Goal: Information Seeking & Learning: Compare options

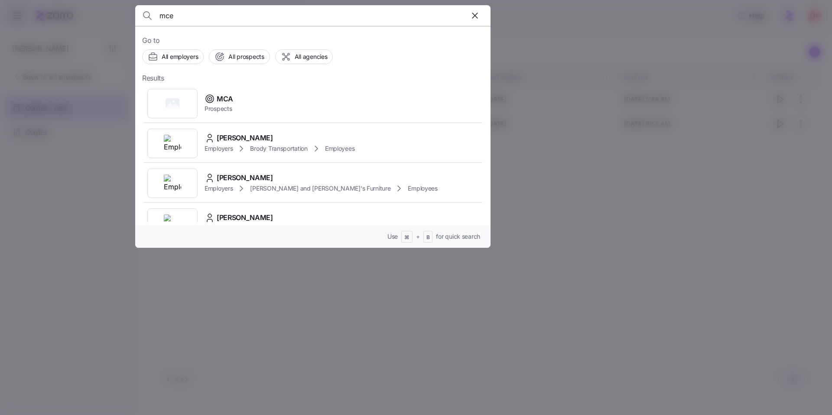
click at [183, 11] on input "mce" at bounding box center [270, 15] width 222 height 21
type input "mcenear"
click at [279, 109] on span "Prospects" at bounding box center [249, 108] width 90 height 9
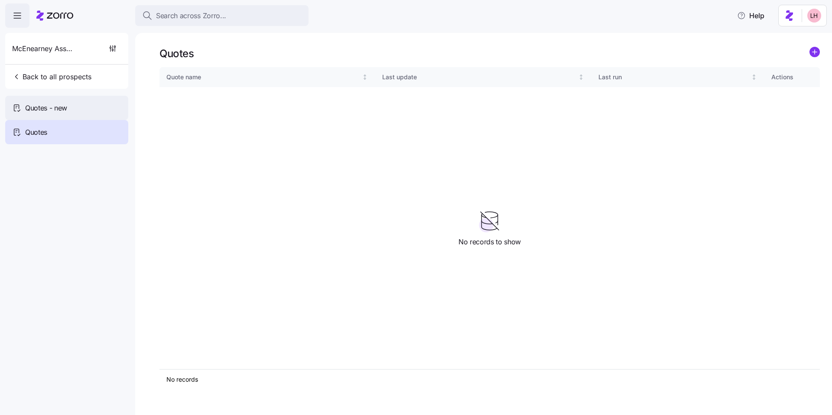
click at [46, 103] on span "Quotes - new" at bounding box center [46, 108] width 42 height 11
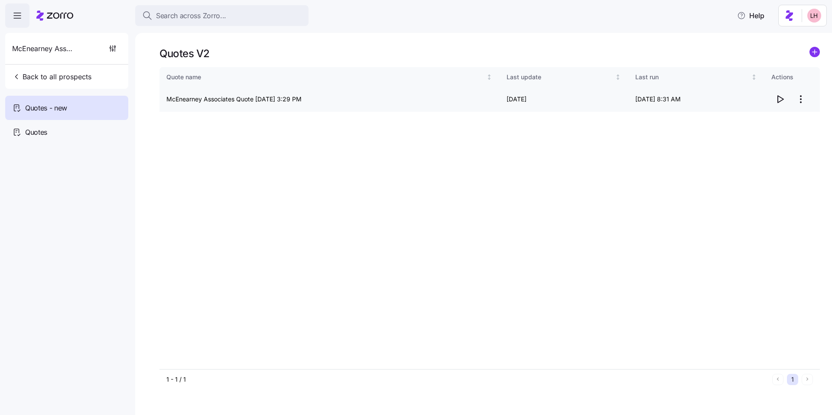
click at [784, 99] on icon "button" at bounding box center [779, 99] width 10 height 10
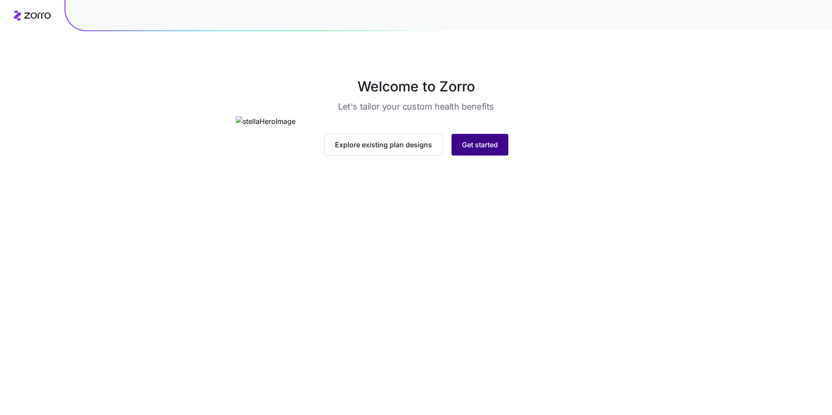
click at [473, 155] on button "Get started" at bounding box center [479, 145] width 57 height 22
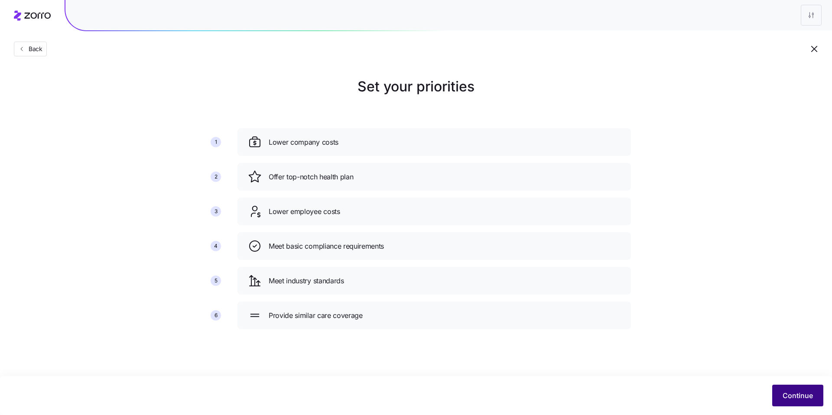
click at [790, 391] on span "Continue" at bounding box center [797, 395] width 30 height 10
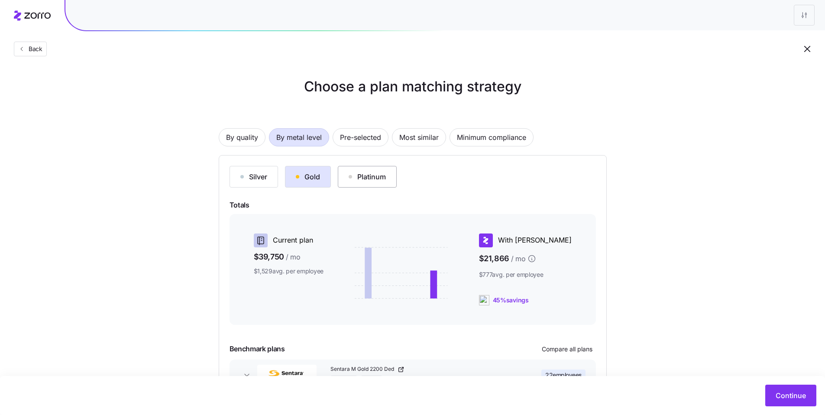
click at [366, 180] on div "Platinum" at bounding box center [367, 177] width 37 height 10
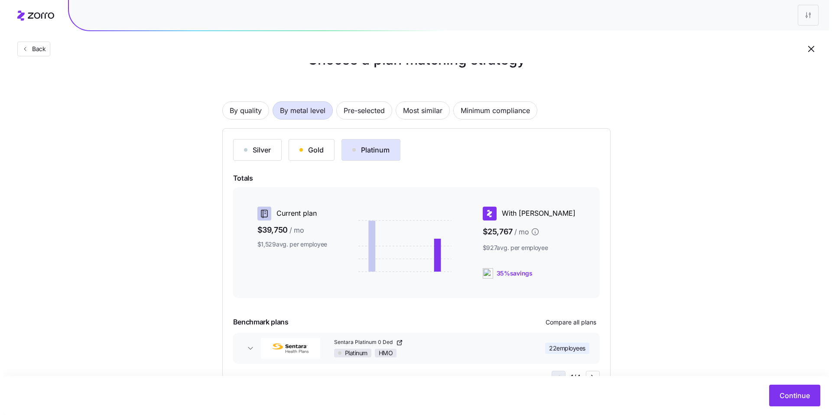
scroll to position [63, 0]
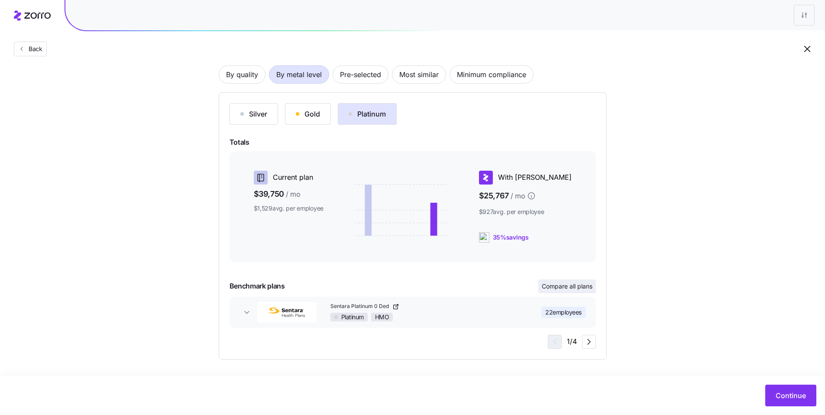
click at [542, 287] on span "Compare all plans" at bounding box center [567, 286] width 51 height 9
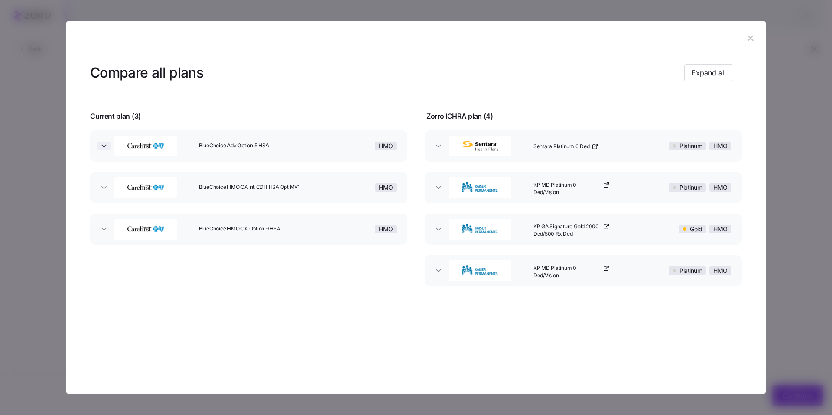
click at [103, 146] on icon "button" at bounding box center [104, 146] width 9 height 9
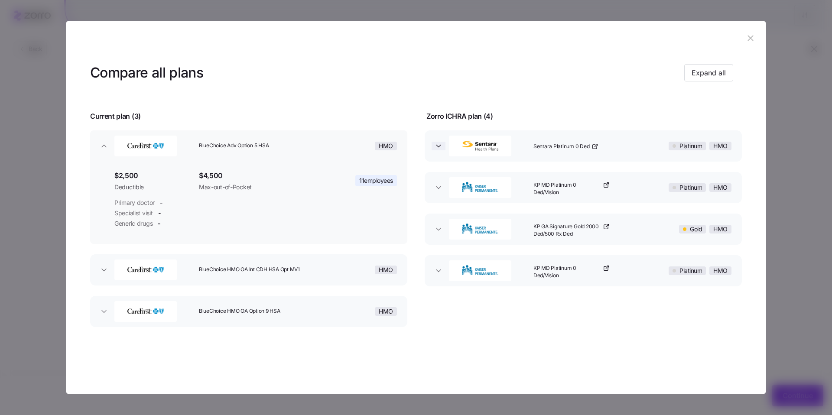
click at [444, 149] on span "button" at bounding box center [438, 146] width 14 height 9
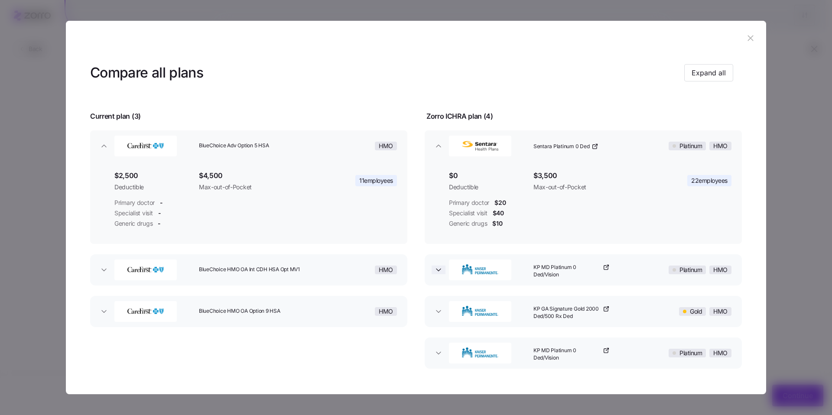
click at [439, 269] on icon "button" at bounding box center [438, 270] width 9 height 9
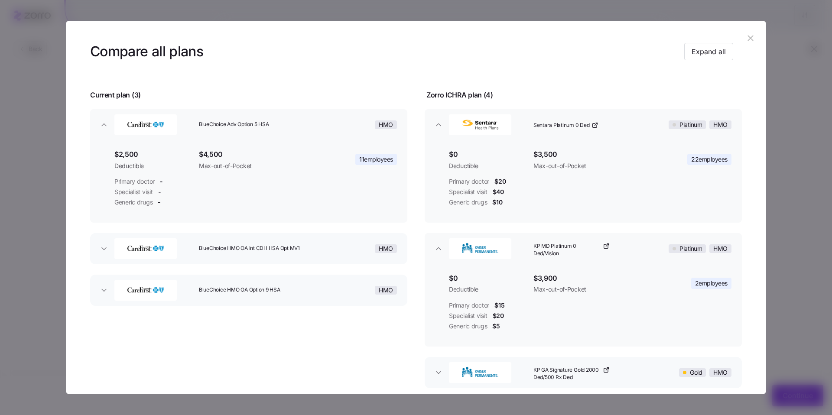
scroll to position [78, 0]
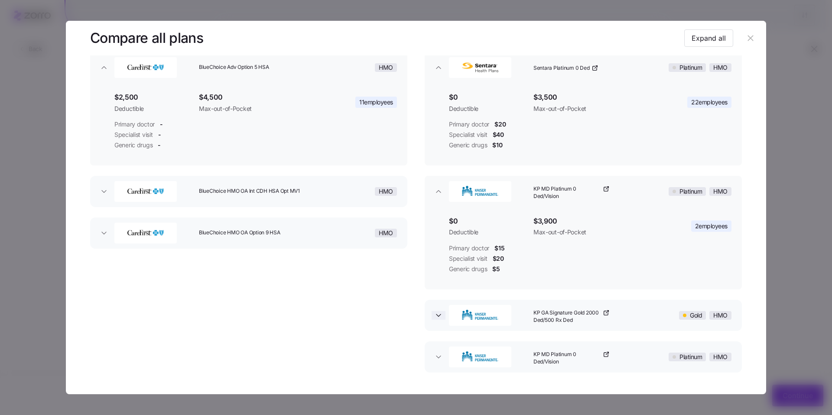
click at [437, 316] on icon "button" at bounding box center [438, 315] width 9 height 9
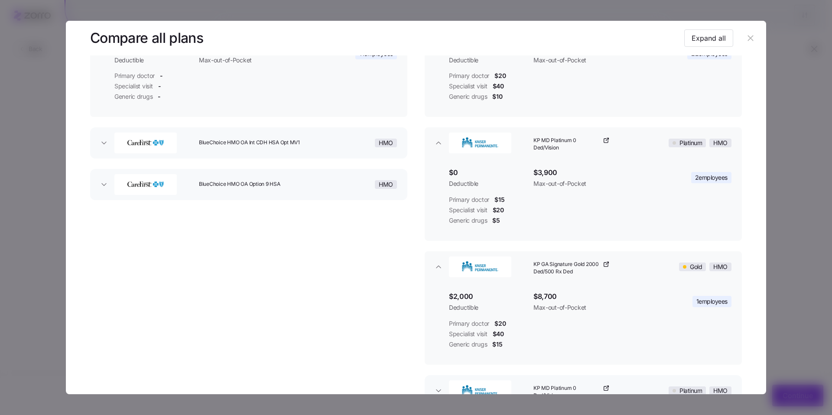
scroll to position [193, 0]
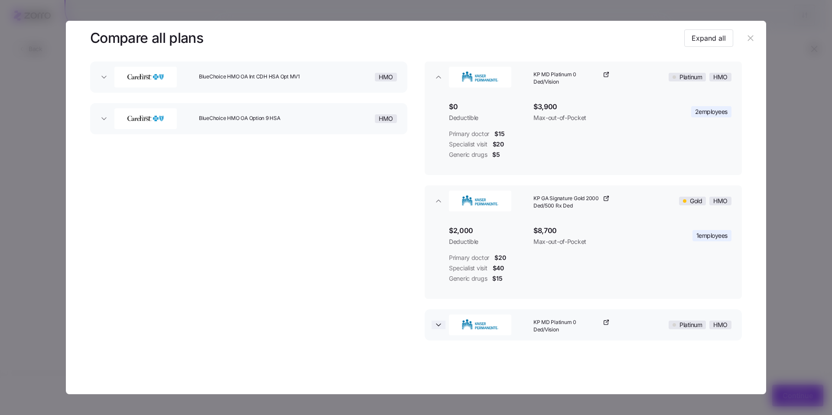
click at [436, 326] on icon "button" at bounding box center [438, 325] width 9 height 9
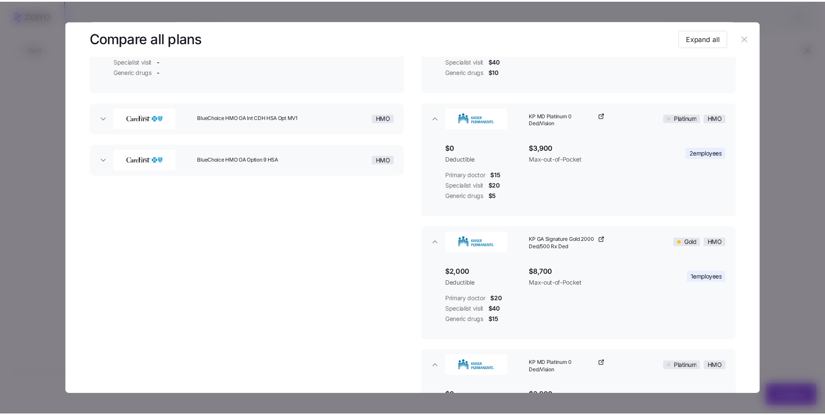
scroll to position [141, 0]
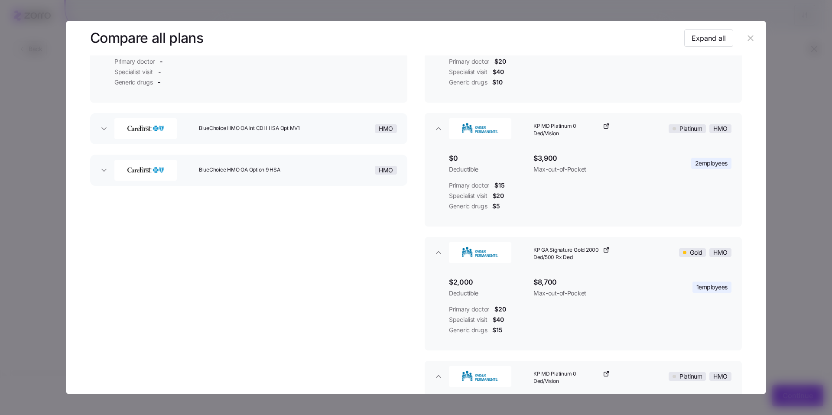
click at [97, 176] on button "BlueChoice HMO OA Option 9 HSA HMO" at bounding box center [248, 170] width 317 height 31
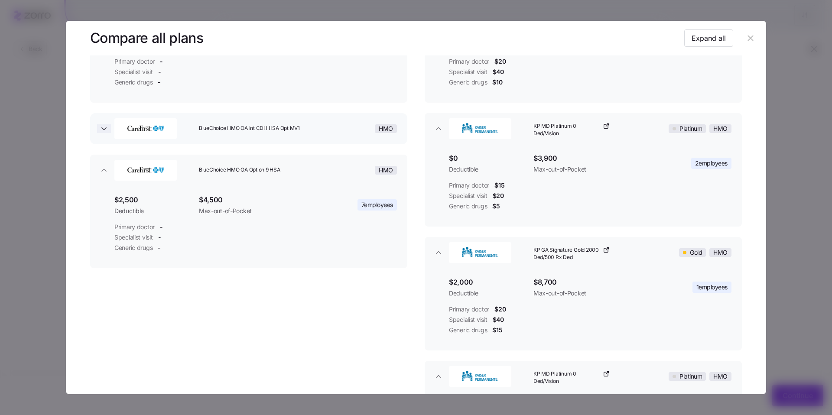
click at [104, 130] on icon "button" at bounding box center [104, 128] width 9 height 9
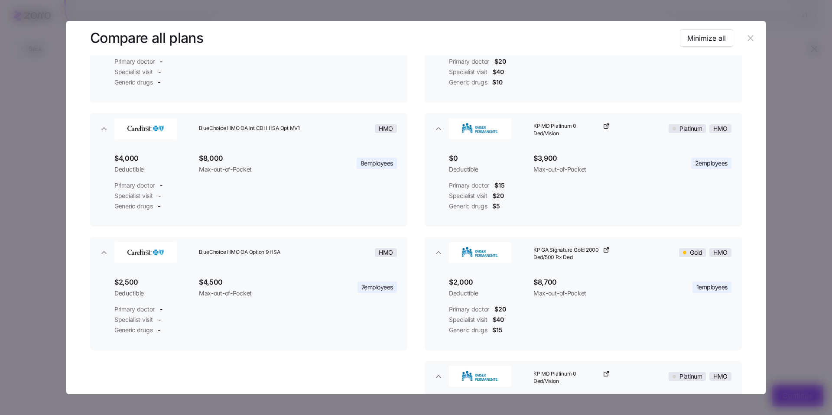
click at [745, 41] on icon "button" at bounding box center [750, 38] width 10 height 10
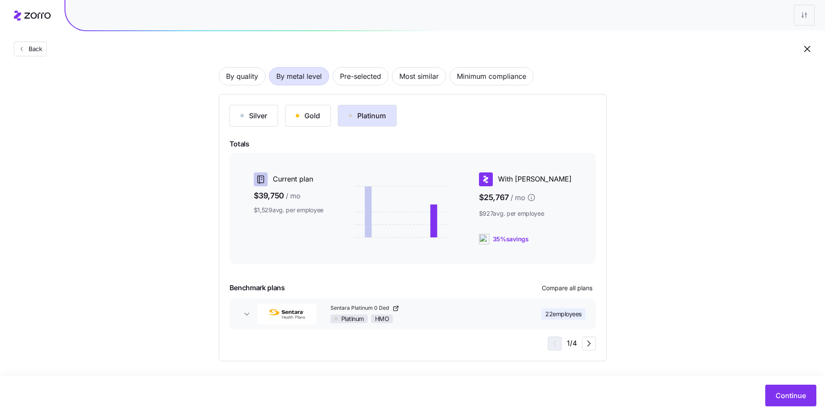
scroll to position [57, 0]
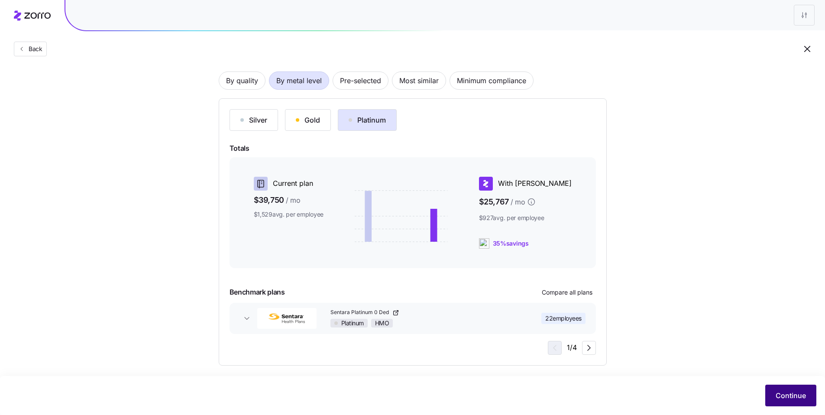
click at [779, 389] on button "Continue" at bounding box center [790, 396] width 51 height 22
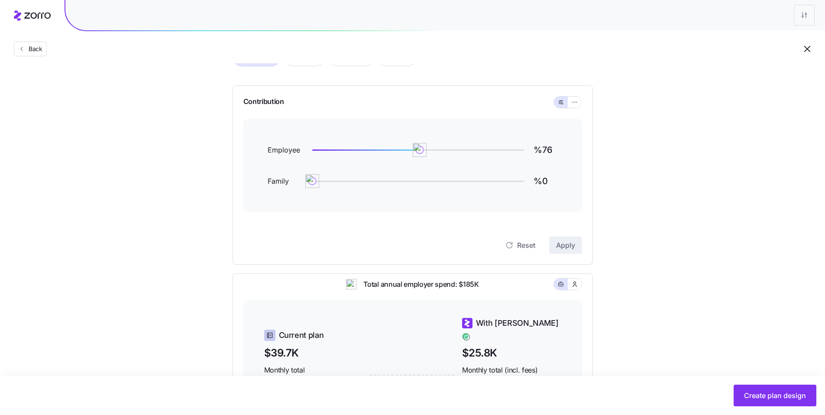
scroll to position [34, 0]
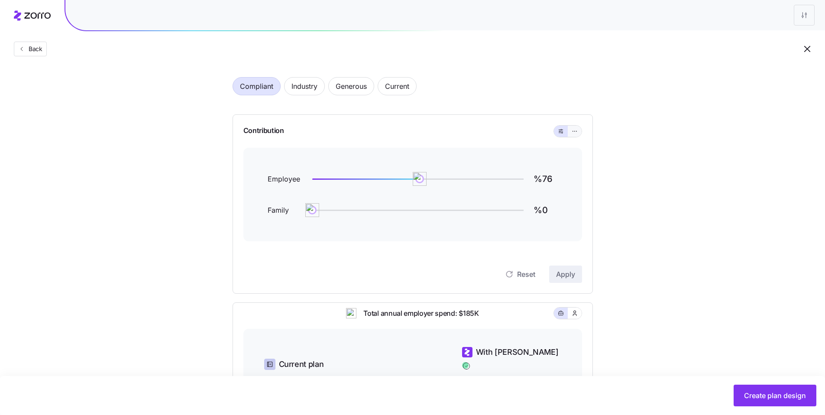
click at [575, 133] on icon "button" at bounding box center [575, 131] width 6 height 10
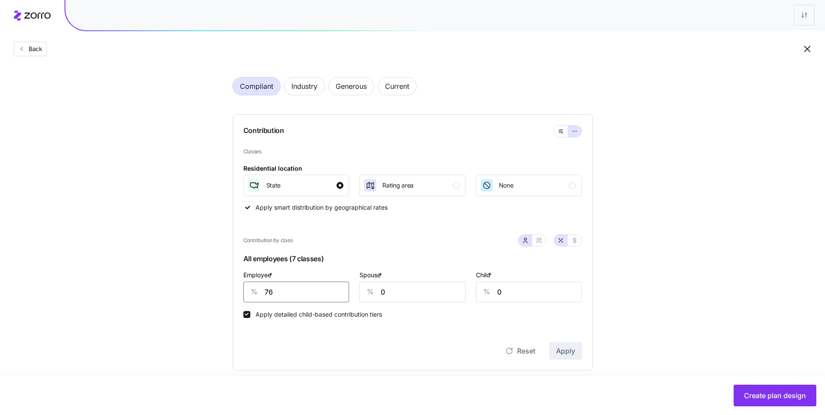
drag, startPoint x: 278, startPoint y: 291, endPoint x: 250, endPoint y: 291, distance: 27.7
click at [250, 291] on div "% 76" at bounding box center [296, 292] width 106 height 21
type input "70"
type input "20"
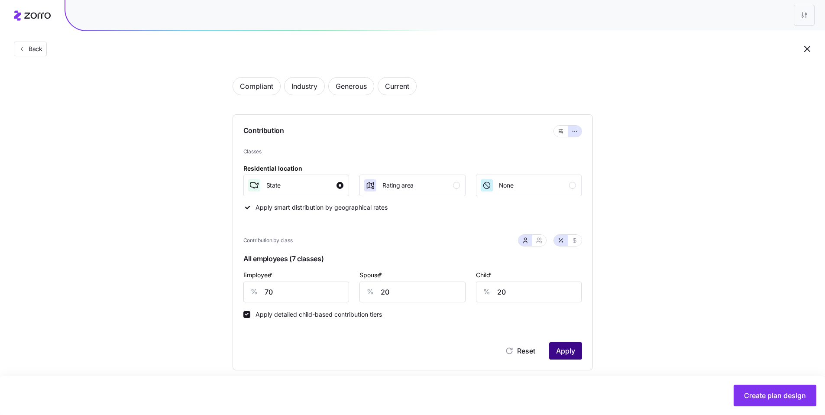
click at [564, 351] on span "Apply" at bounding box center [565, 351] width 19 height 10
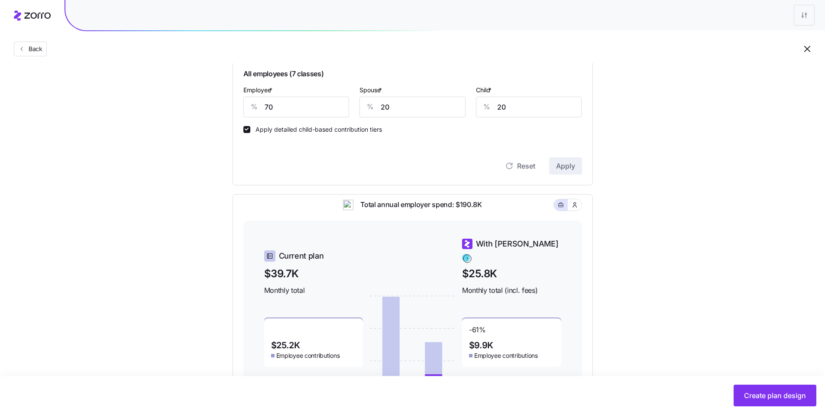
scroll to position [40, 0]
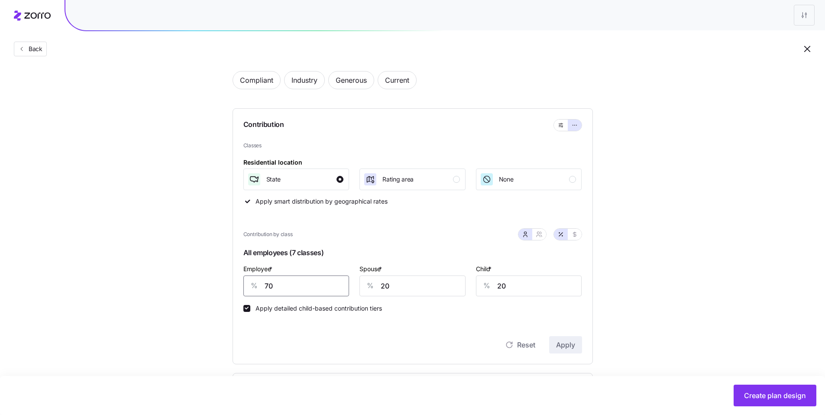
click at [245, 289] on div "% 70" at bounding box center [296, 285] width 106 height 21
type input "60"
click at [571, 345] on span "Apply" at bounding box center [565, 345] width 19 height 10
click at [537, 233] on icon "button" at bounding box center [538, 233] width 2 height 2
type input "40"
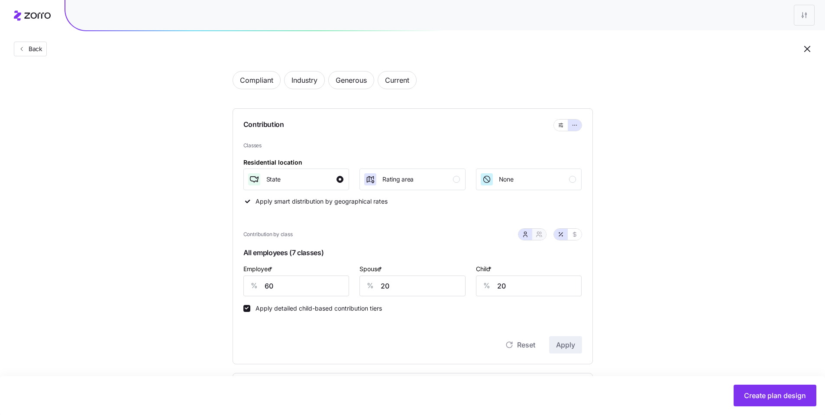
type input "45"
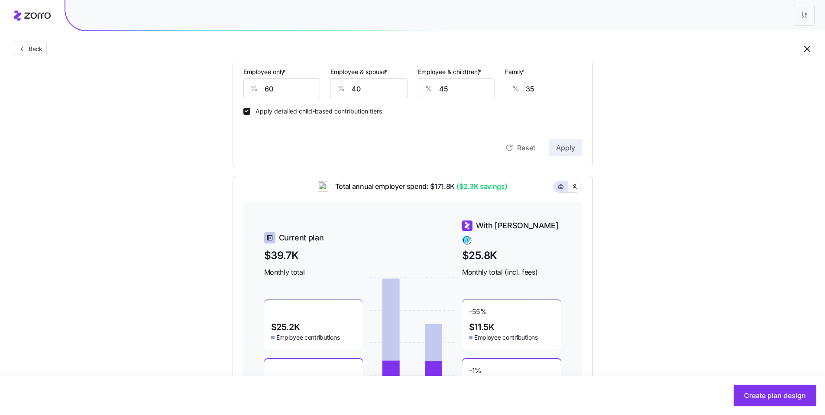
scroll to position [246, 0]
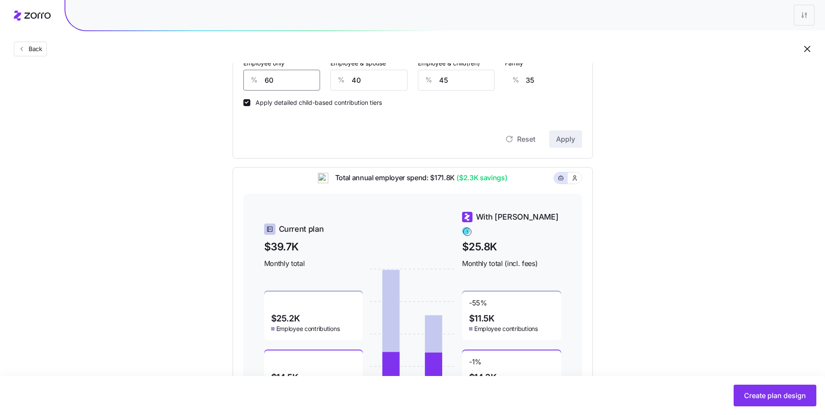
drag, startPoint x: 282, startPoint y: 81, endPoint x: 236, endPoint y: 72, distance: 46.8
click at [243, 75] on div "% 60" at bounding box center [281, 80] width 77 height 21
type input "7"
type input "56"
type input "70"
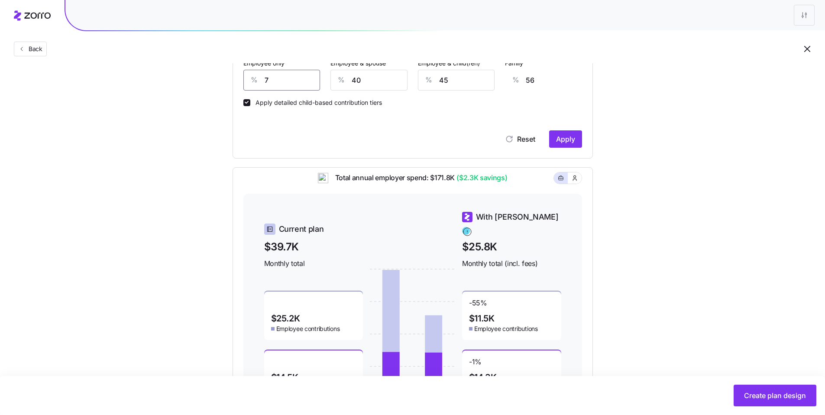
type input "31"
type input "70"
drag, startPoint x: 361, startPoint y: 81, endPoint x: 331, endPoint y: 76, distance: 30.2
click at [331, 76] on div "% 40" at bounding box center [368, 80] width 77 height 21
type input "2"
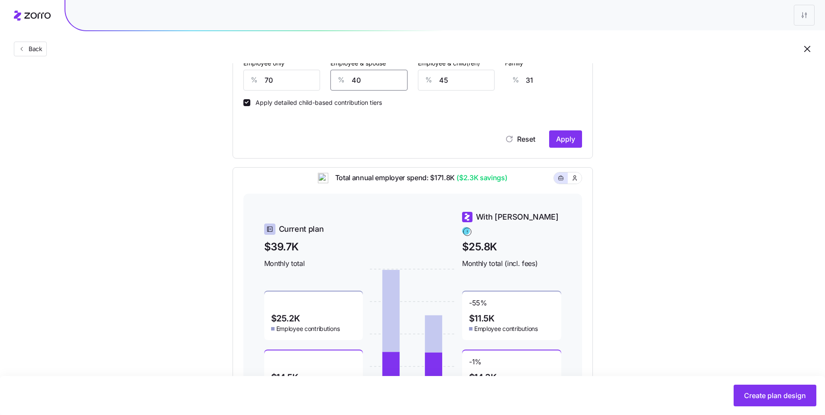
type input "2"
type input "20"
type input "16"
type input "20"
click at [415, 77] on div "Employee & child(ren) * % 45" at bounding box center [456, 73] width 87 height 43
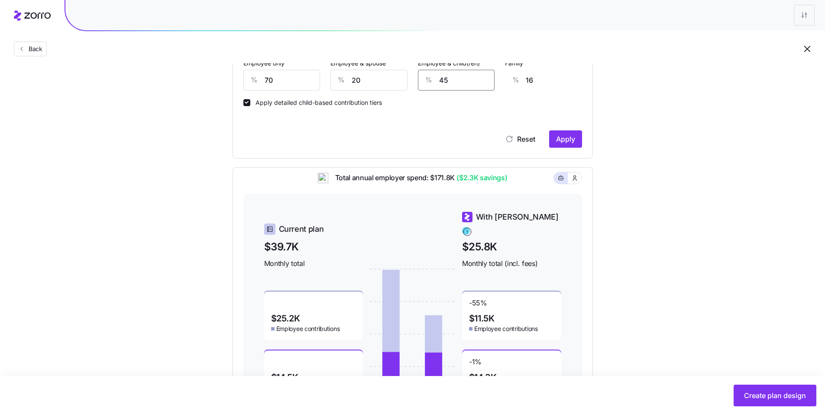
type input "2"
type input "0"
type input "20"
type input "1"
type input "20"
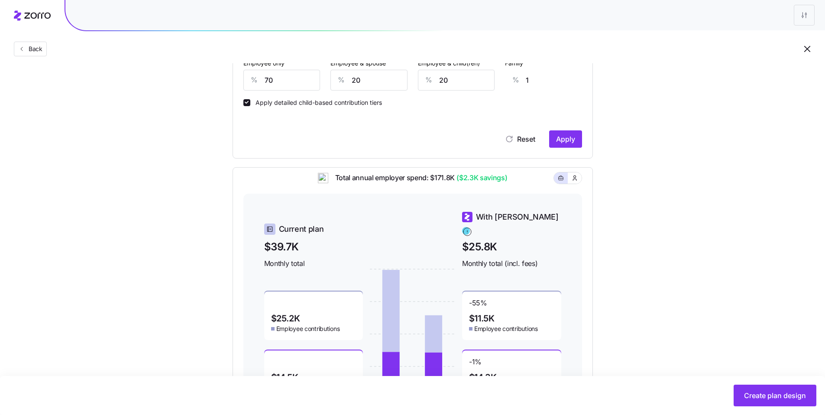
click at [525, 107] on div "Classes Residential location State Rating area None Apply smart distribution by…" at bounding box center [412, 42] width 339 height 212
click at [569, 137] on span "Apply" at bounding box center [565, 139] width 19 height 10
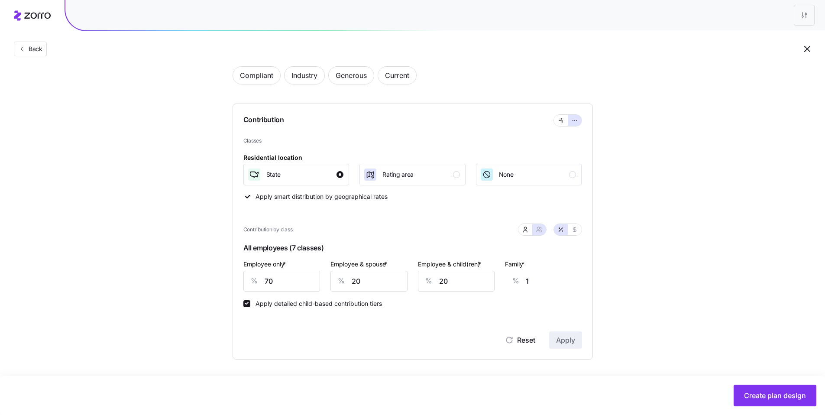
type input "35"
type input "43"
type input "27"
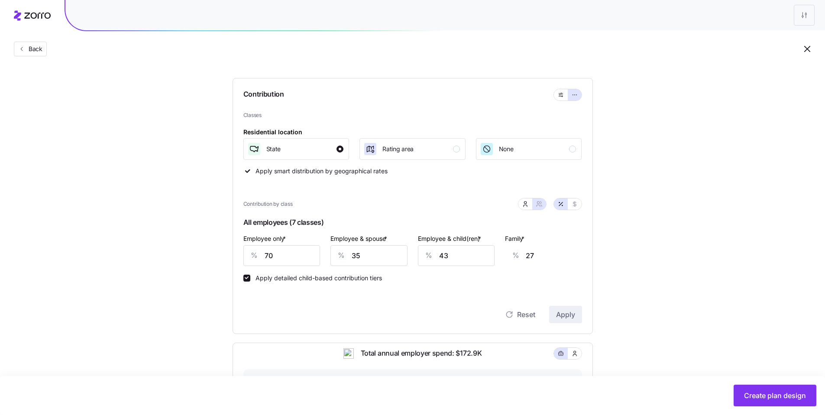
scroll to position [0, 0]
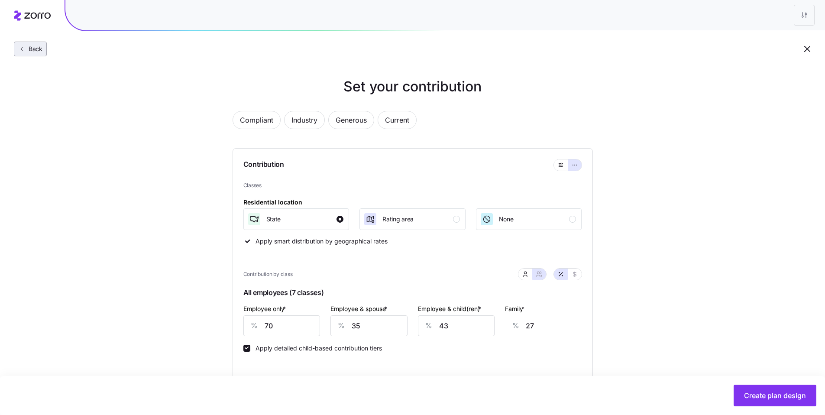
click at [32, 52] on span "Back" at bounding box center [33, 49] width 17 height 9
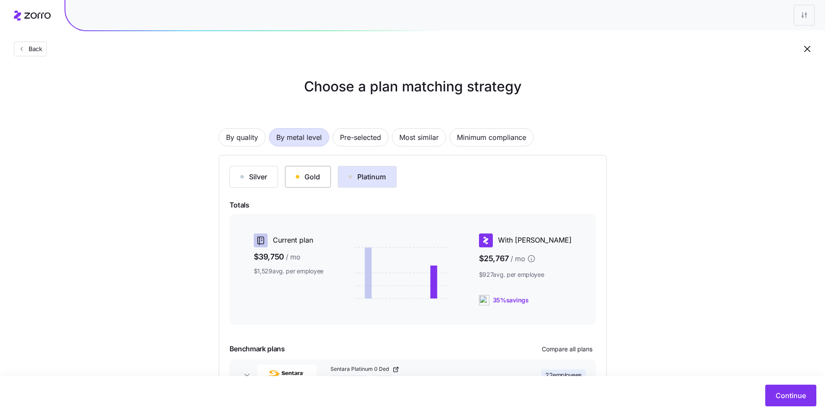
click at [309, 181] on div "Gold" at bounding box center [308, 177] width 24 height 10
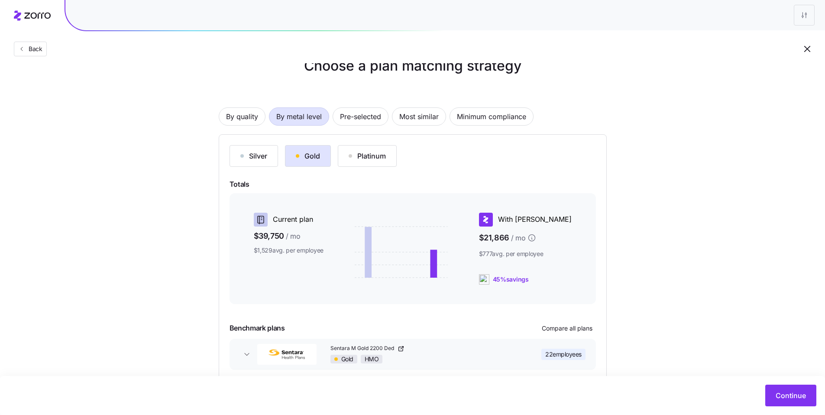
scroll to position [63, 0]
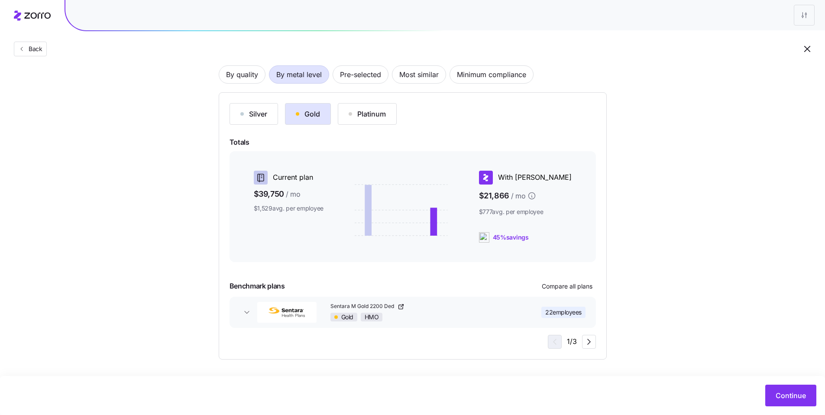
click at [379, 126] on div "Silver Gold Platinum Totals Current plan $39,750 / mo $1,529 avg. per employee …" at bounding box center [413, 226] width 366 height 246
click at [377, 120] on button "Platinum" at bounding box center [367, 114] width 59 height 22
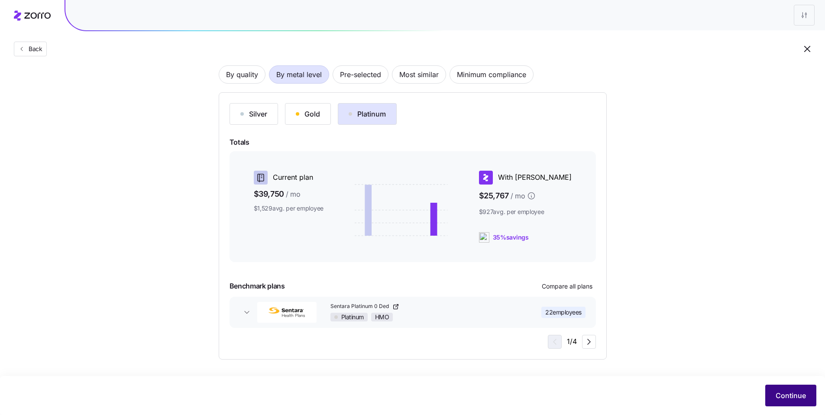
click at [787, 391] on span "Continue" at bounding box center [791, 395] width 30 height 10
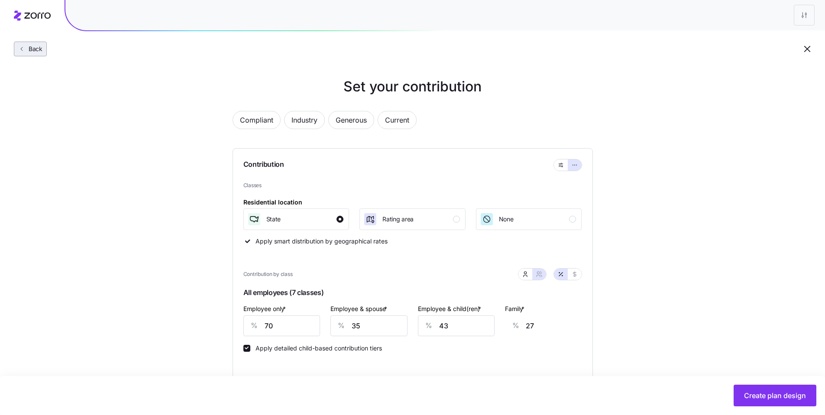
click at [38, 49] on span "Back" at bounding box center [33, 49] width 17 height 9
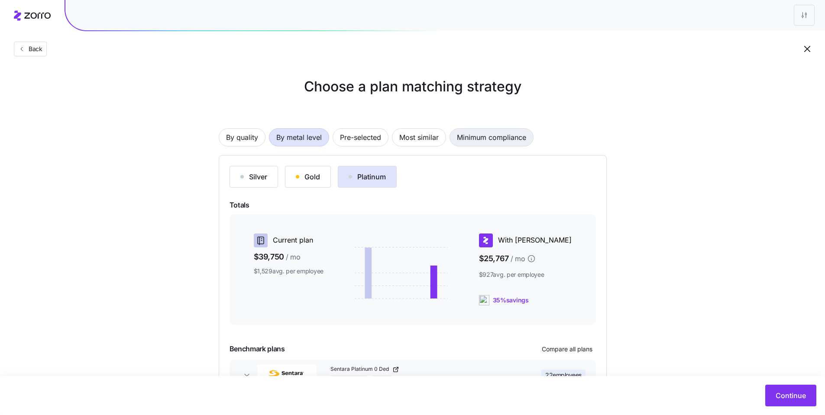
scroll to position [63, 0]
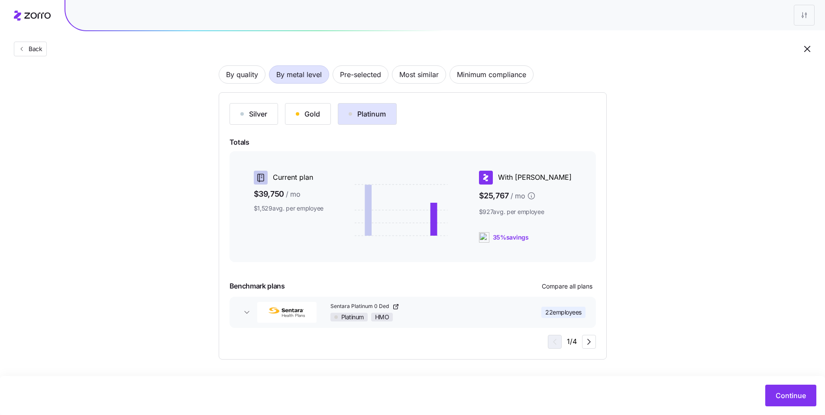
click at [529, 316] on div "22 employees" at bounding box center [552, 312] width 66 height 11
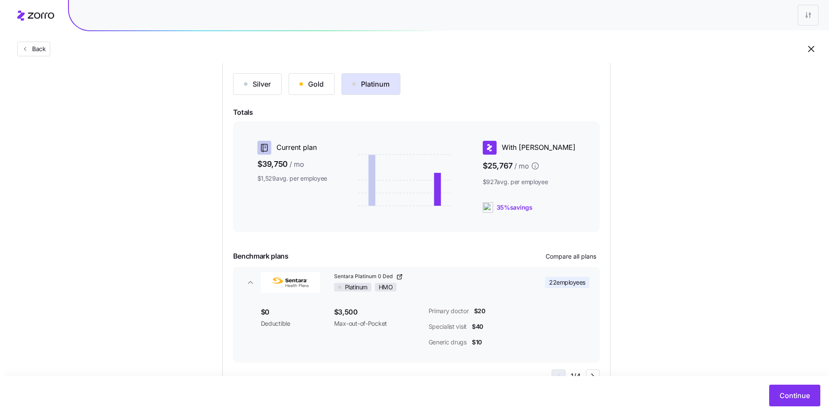
scroll to position [127, 0]
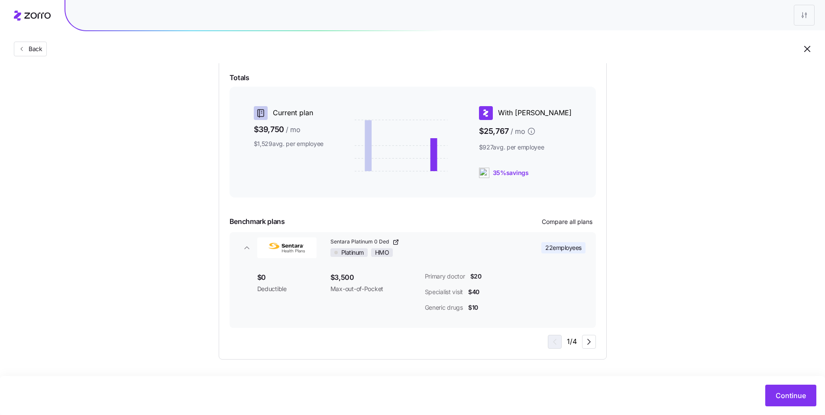
click at [559, 228] on div "Silver Gold Platinum Totals Current plan $39,750 / mo $1,529 avg. per employee …" at bounding box center [413, 194] width 366 height 310
click at [560, 226] on span "Compare all plans" at bounding box center [567, 221] width 51 height 9
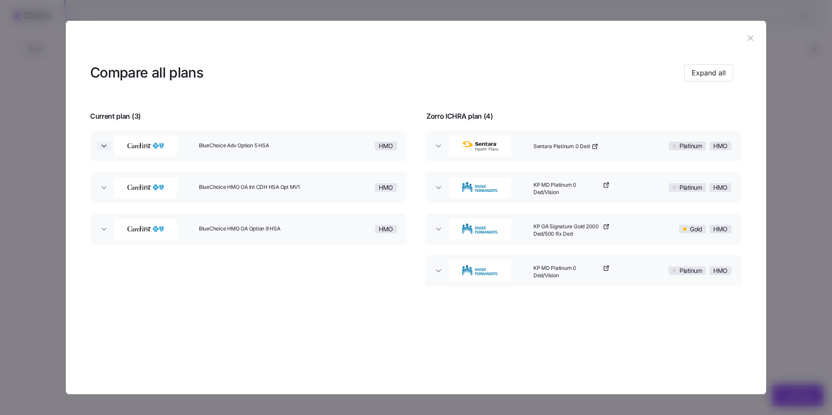
click at [100, 147] on icon "button" at bounding box center [104, 146] width 9 height 9
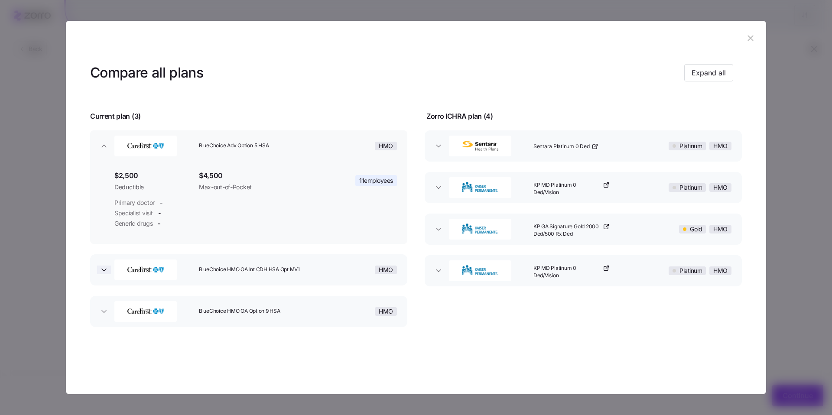
click at [100, 267] on icon "button" at bounding box center [104, 270] width 9 height 9
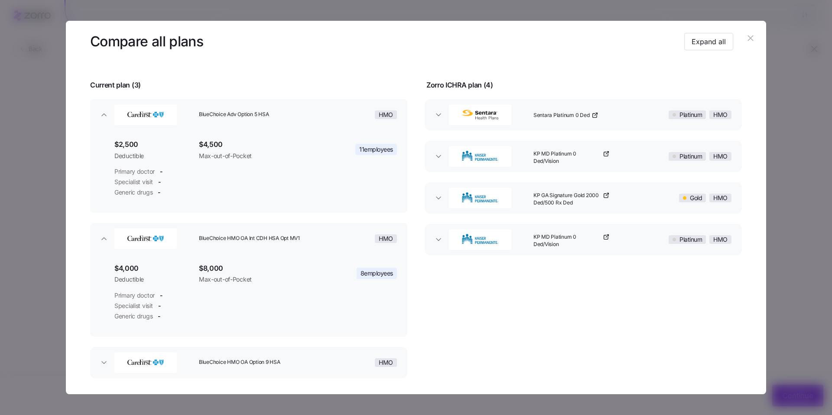
scroll to position [69, 0]
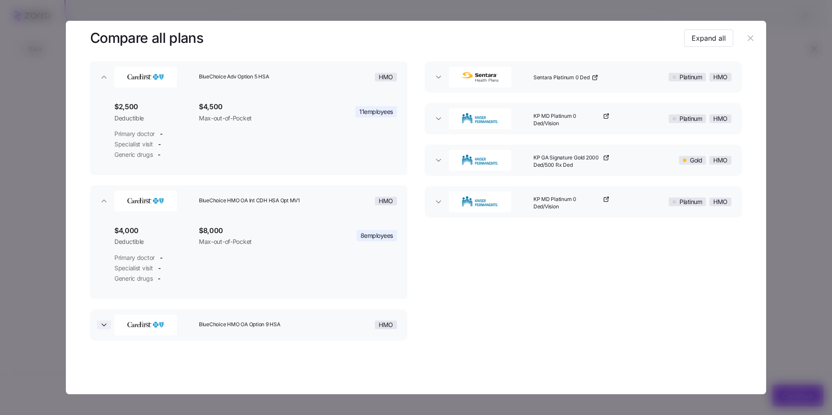
click at [109, 324] on span "button" at bounding box center [104, 325] width 14 height 9
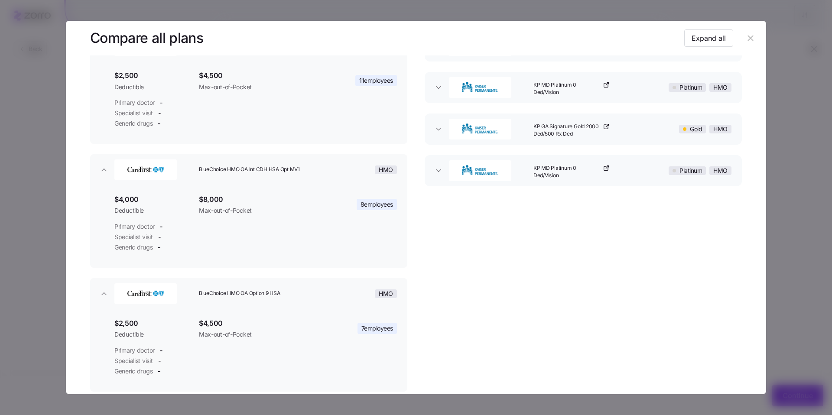
scroll to position [135, 0]
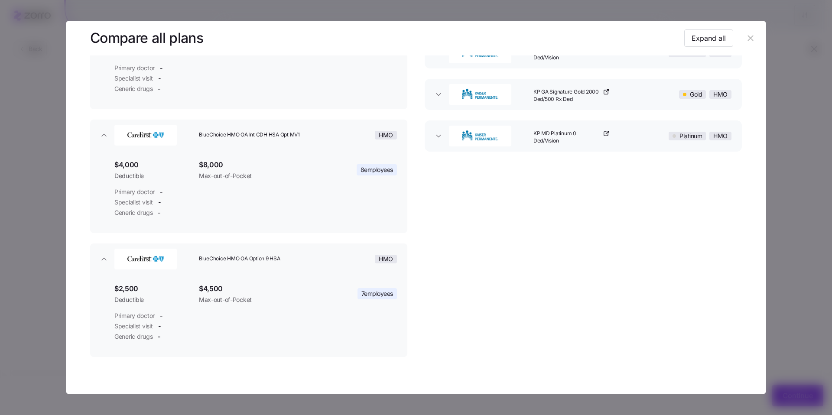
click at [747, 39] on icon "button" at bounding box center [750, 38] width 6 height 6
click at [745, 39] on button "button" at bounding box center [750, 38] width 14 height 14
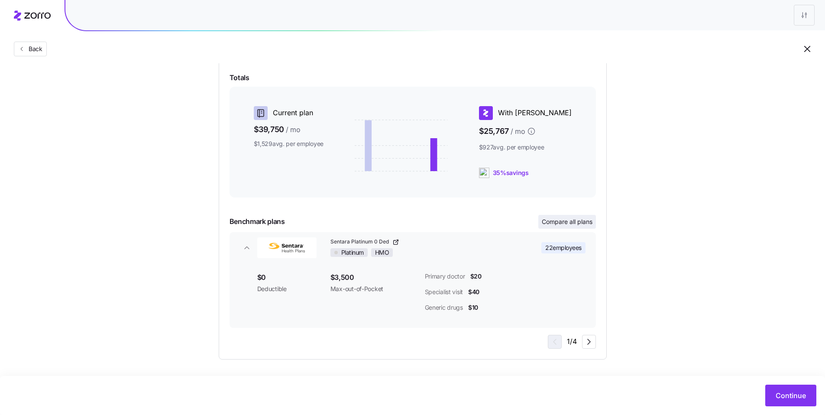
click at [559, 215] on div "Benchmark plans Compare all plans" at bounding box center [413, 222] width 366 height 14
click at [580, 219] on span "Compare all plans" at bounding box center [567, 221] width 51 height 9
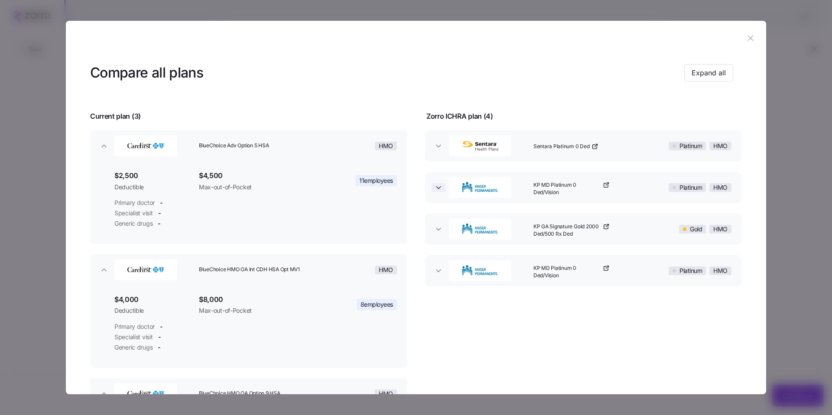
click at [434, 191] on icon "button" at bounding box center [438, 187] width 9 height 9
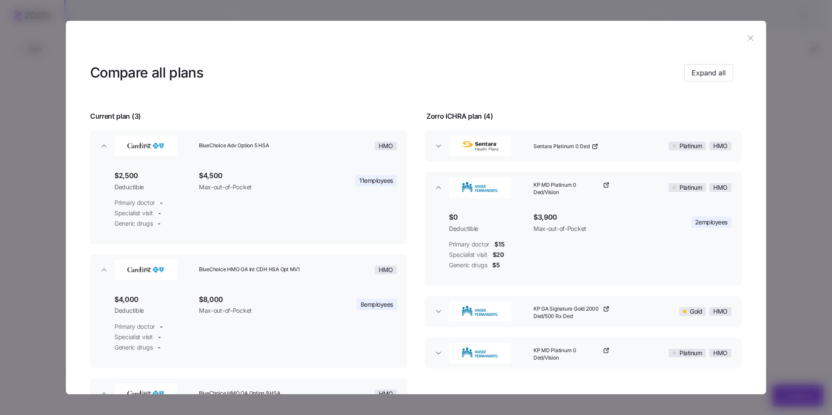
scroll to position [11, 0]
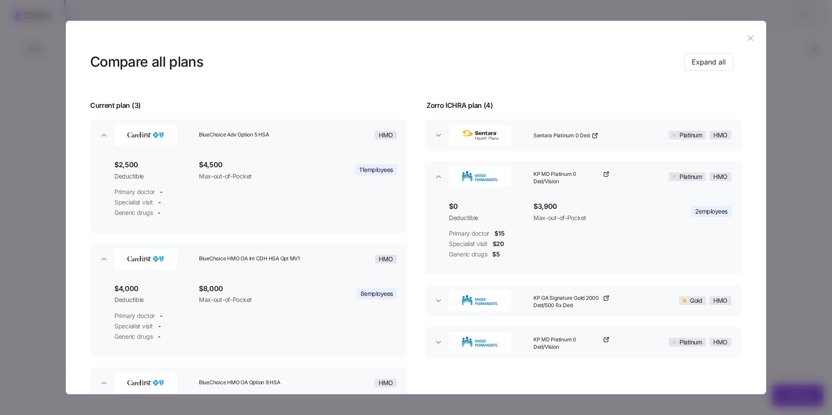
click at [746, 37] on icon "button" at bounding box center [750, 38] width 10 height 10
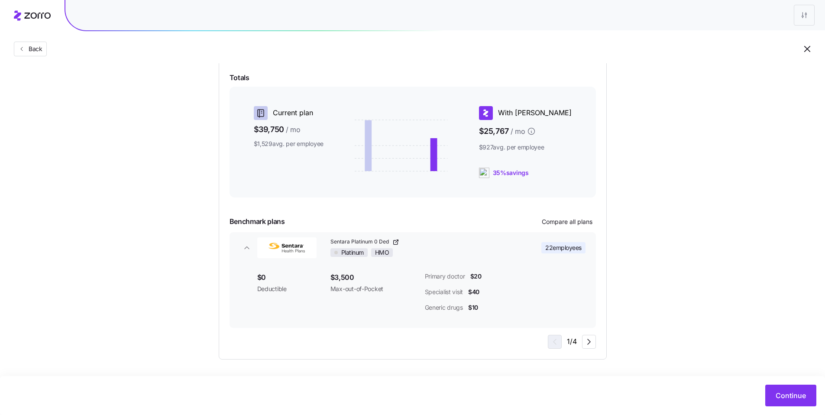
click at [758, 46] on div "Back" at bounding box center [412, 31] width 825 height 63
click at [558, 223] on span "Compare all plans" at bounding box center [567, 221] width 51 height 9
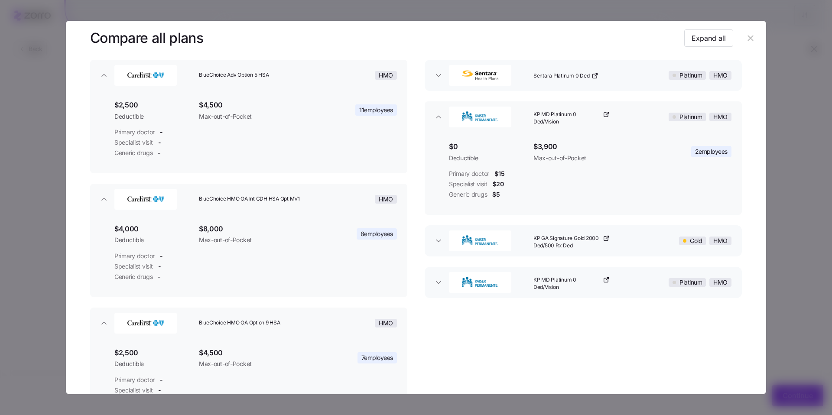
scroll to position [32, 0]
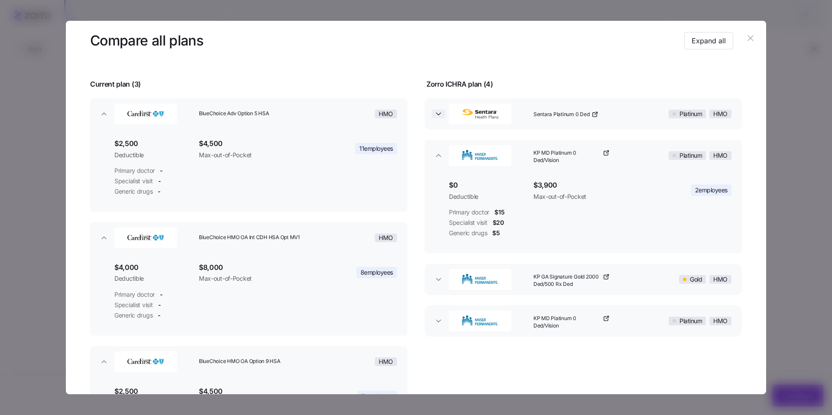
click at [434, 112] on icon "button" at bounding box center [438, 114] width 9 height 9
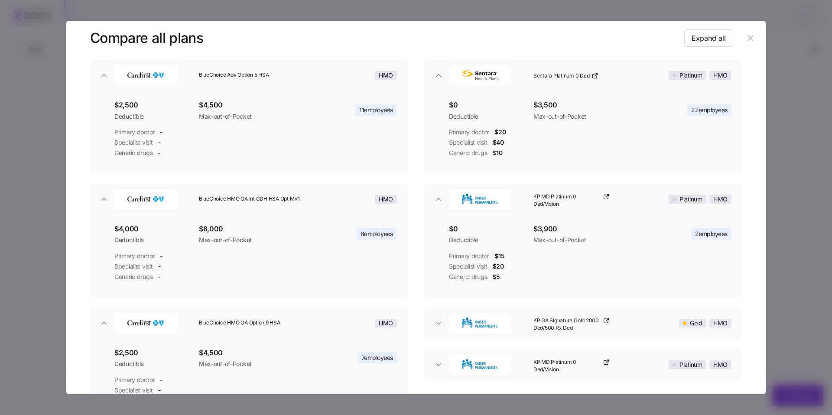
scroll to position [86, 0]
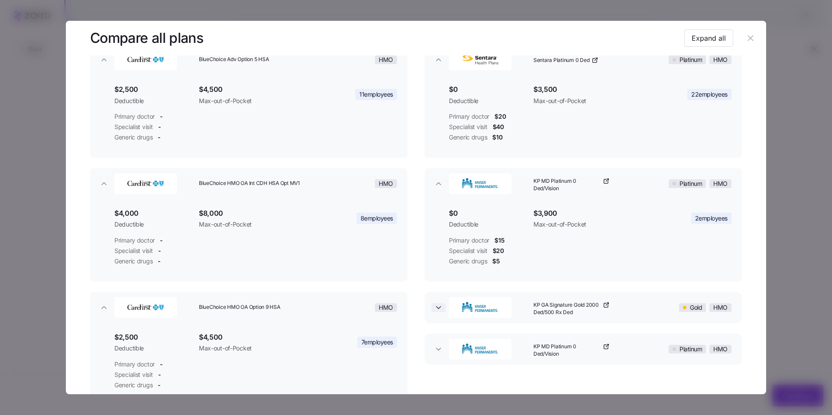
click at [436, 311] on icon "button" at bounding box center [438, 307] width 9 height 9
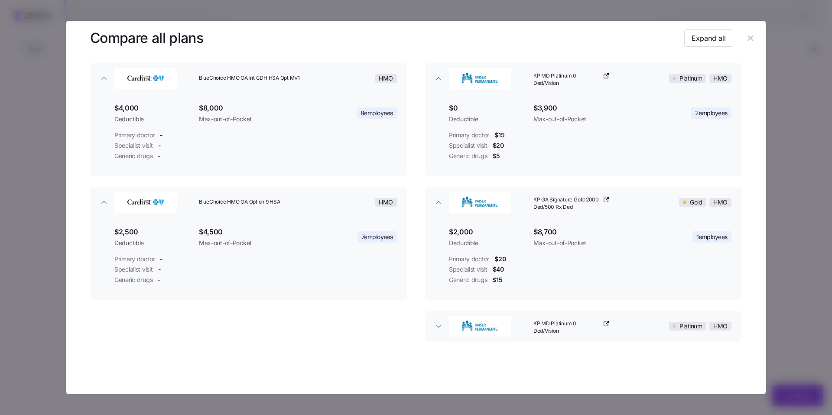
scroll to position [193, 0]
click at [437, 326] on icon "button" at bounding box center [438, 325] width 9 height 9
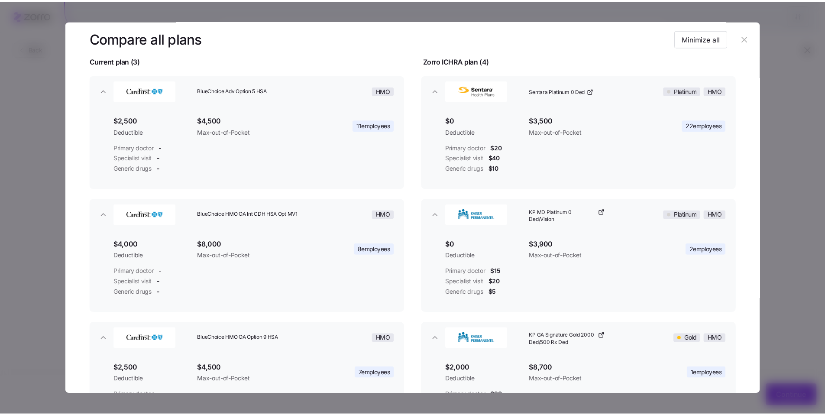
scroll to position [54, 0]
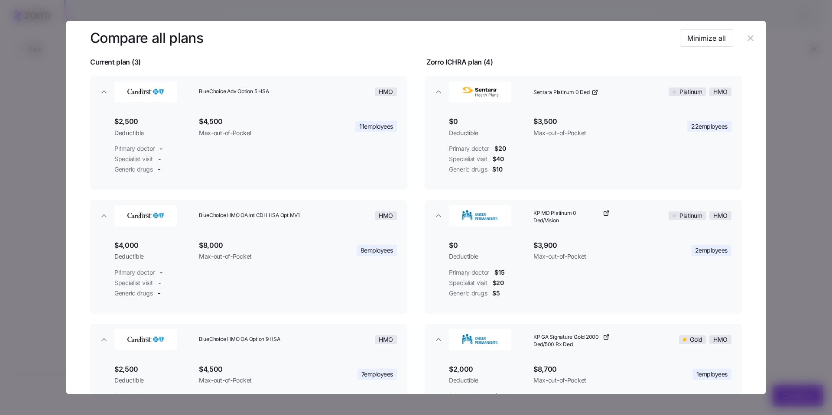
click at [749, 40] on icon "button" at bounding box center [750, 38] width 10 height 10
